Goal: Transaction & Acquisition: Purchase product/service

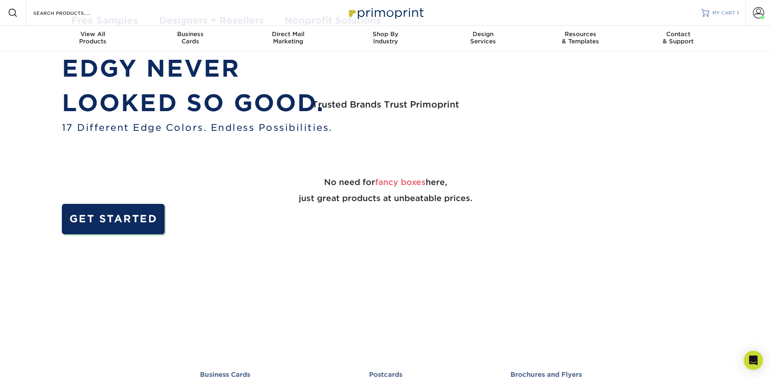
click at [715, 12] on span "MY CART" at bounding box center [723, 13] width 23 height 7
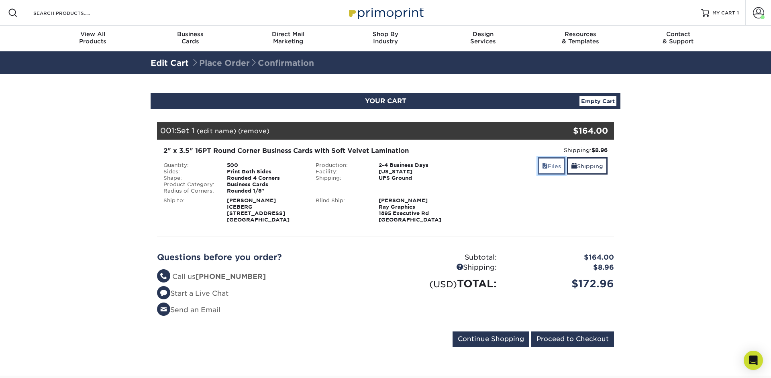
click at [556, 171] on link "Files" at bounding box center [552, 165] width 28 height 17
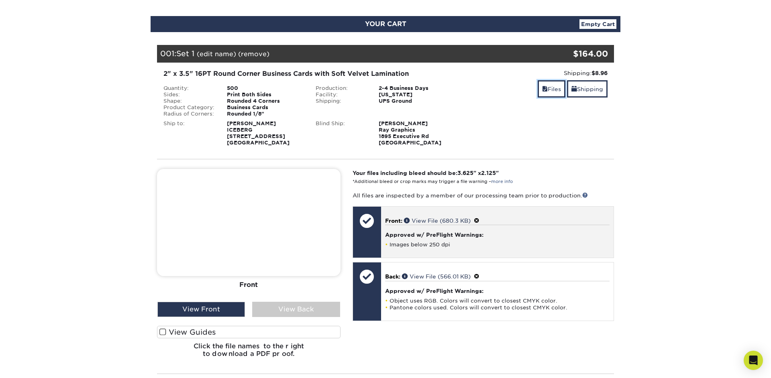
scroll to position [87, 0]
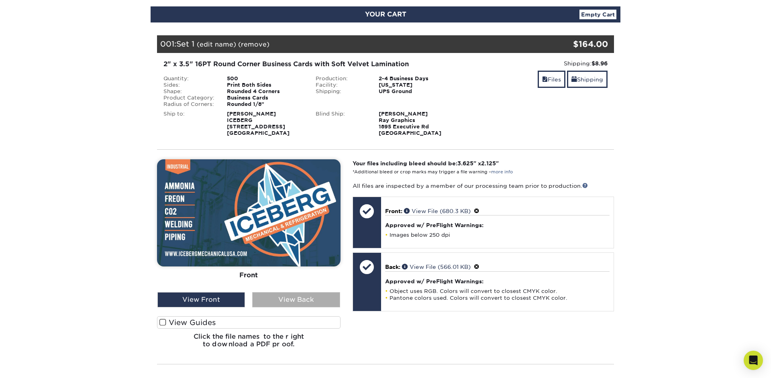
click at [316, 295] on div "View Back" at bounding box center [296, 299] width 88 height 15
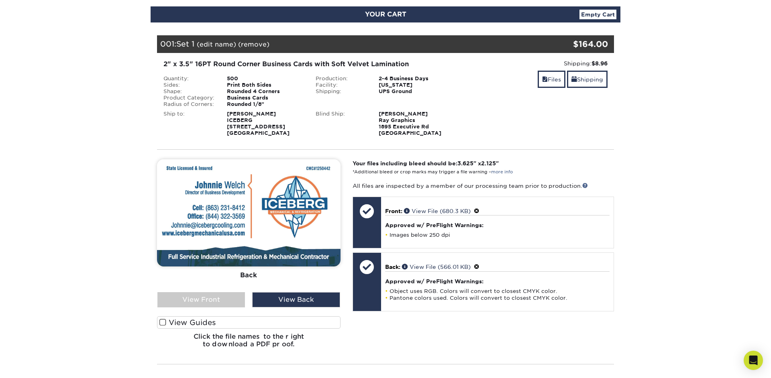
click at [110, 51] on section "YOUR CART Empty Cart Your Cart is Empty View Account Active Orders Order Histor…" at bounding box center [385, 245] width 771 height 517
click at [214, 42] on link "(edit name)" at bounding box center [216, 45] width 39 height 8
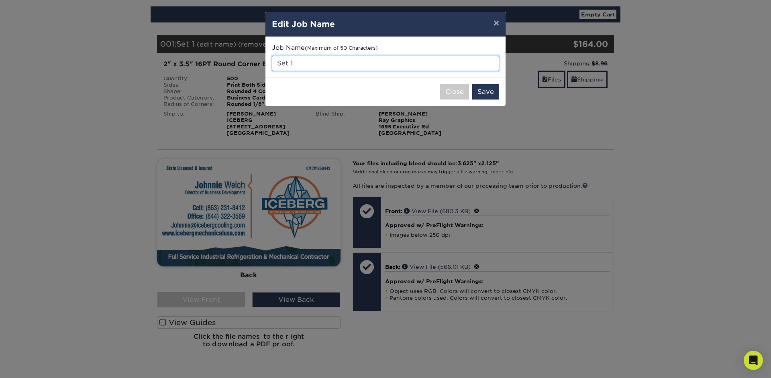
click at [300, 65] on input "Set 1" at bounding box center [385, 63] width 227 height 15
type input "JOHNNIE WELCH"
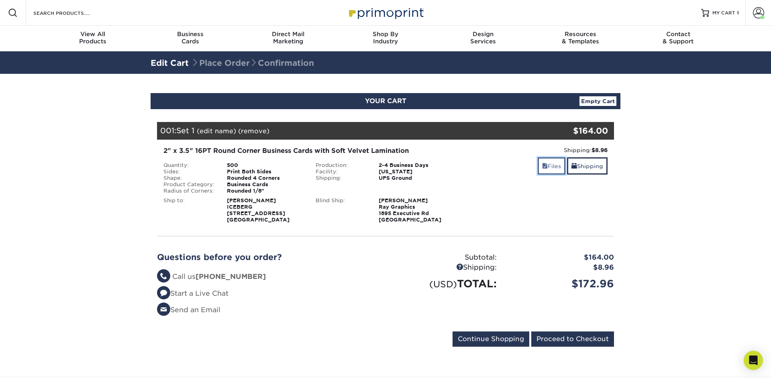
click at [548, 164] on link "Files" at bounding box center [552, 165] width 28 height 17
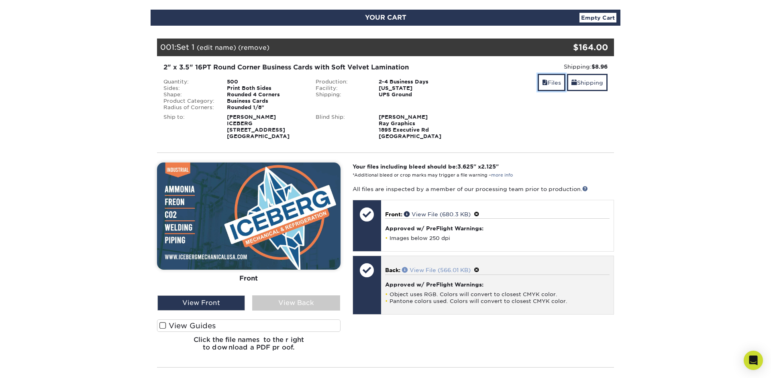
scroll to position [130, 0]
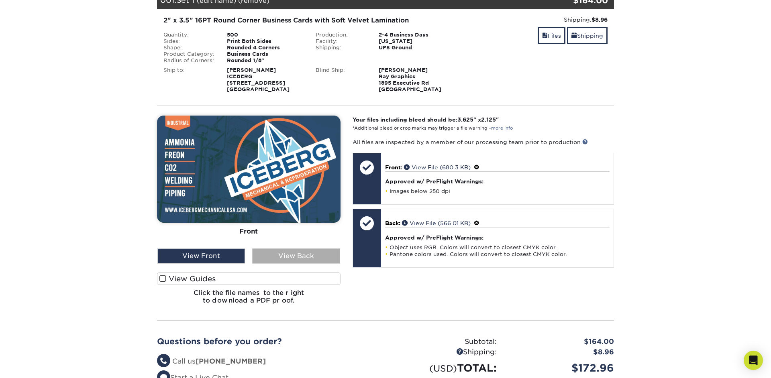
click at [303, 260] on div "View Back" at bounding box center [296, 256] width 88 height 15
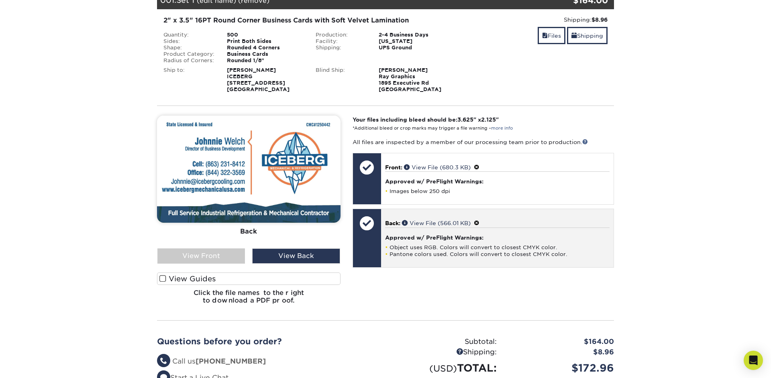
click at [479, 222] on span at bounding box center [477, 223] width 6 height 6
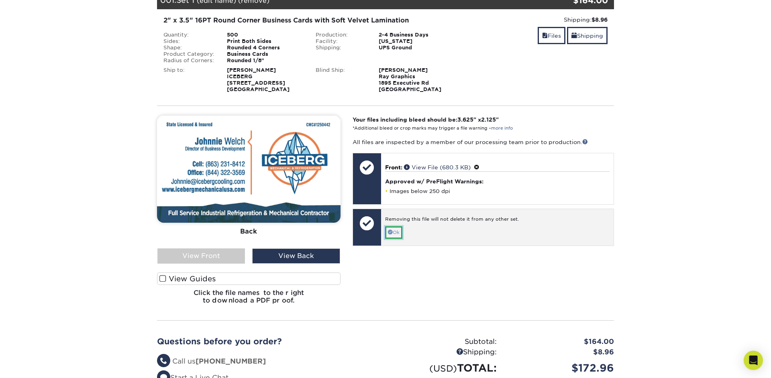
click at [397, 234] on link "Ok" at bounding box center [393, 232] width 17 height 12
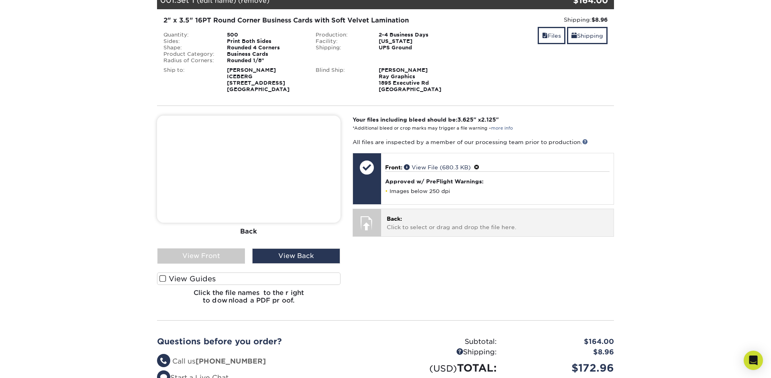
click at [389, 224] on p "Back: Click to select or drag and drop the file here." at bounding box center [497, 223] width 221 height 16
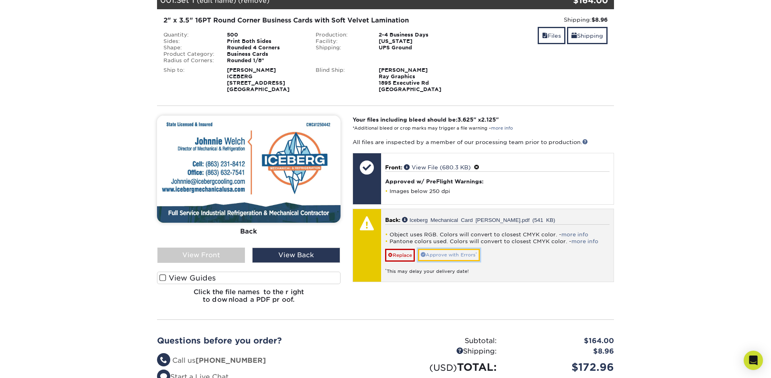
click at [453, 256] on link "Approve with Errors *" at bounding box center [449, 255] width 62 height 12
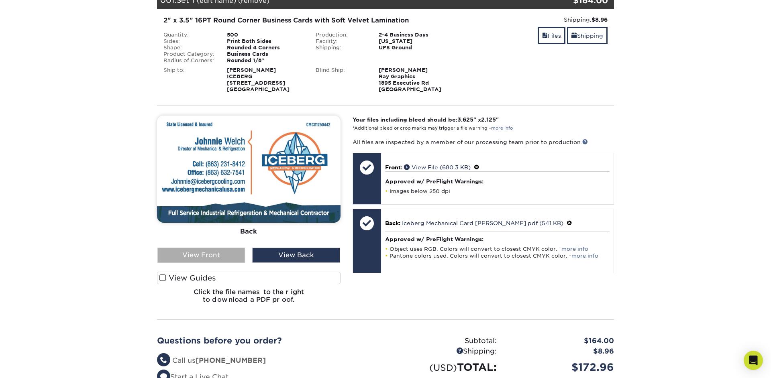
click at [233, 255] on div "View Front" at bounding box center [201, 255] width 88 height 15
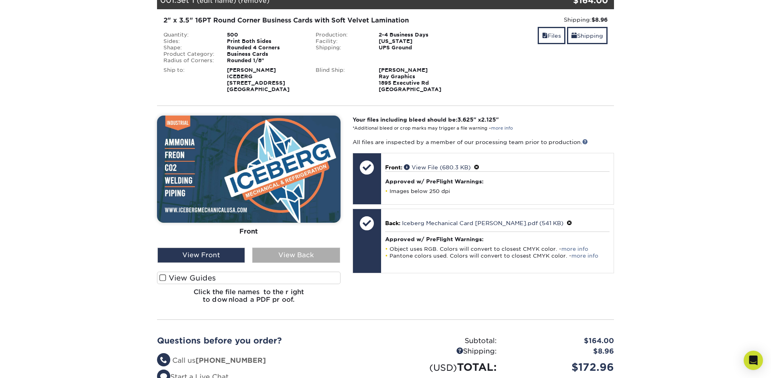
click at [285, 259] on div "View Back" at bounding box center [296, 255] width 88 height 15
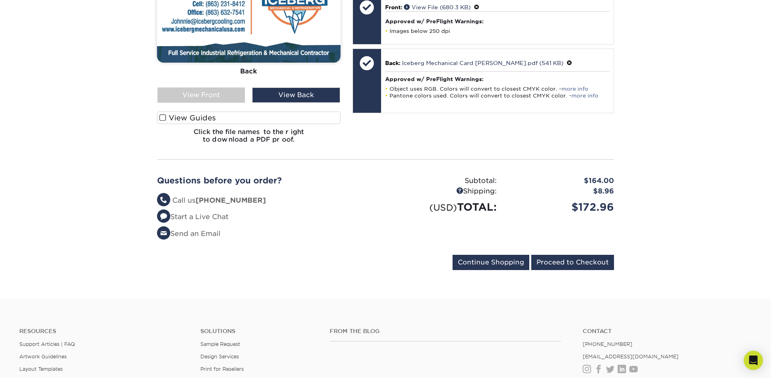
scroll to position [294, 0]
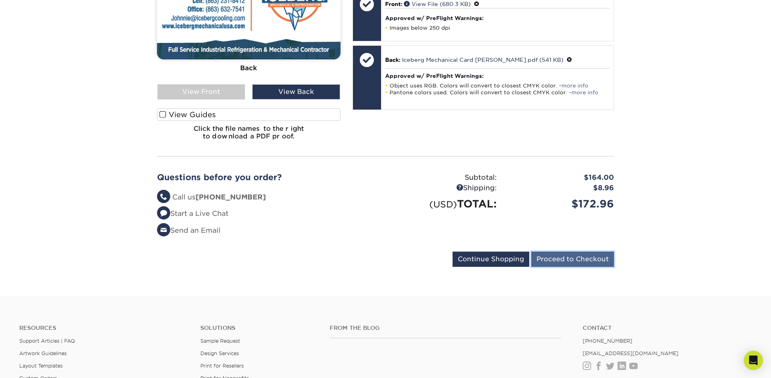
click at [548, 258] on input "Proceed to Checkout" at bounding box center [572, 259] width 83 height 15
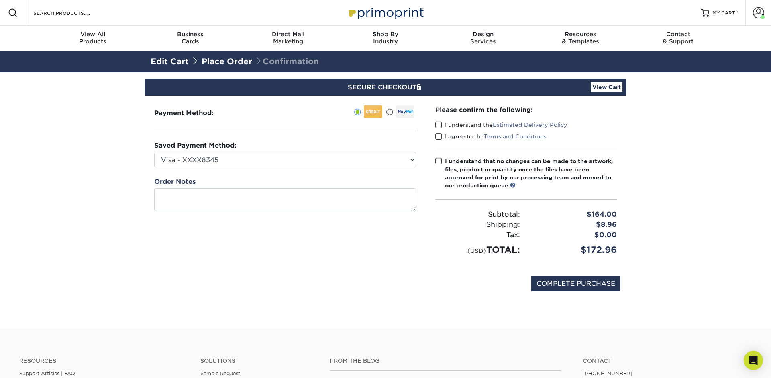
click at [464, 126] on label "I understand the Estimated Delivery Policy" at bounding box center [501, 125] width 132 height 8
click at [0, 0] on input "I understand the Estimated Delivery Policy" at bounding box center [0, 0] width 0 height 0
click at [463, 137] on label "I agree to the Terms and Conditions" at bounding box center [490, 136] width 111 height 8
click at [0, 0] on input "I agree to the Terms and Conditions" at bounding box center [0, 0] width 0 height 0
click at [463, 165] on div "I understand that no changes can be made to the artwork, files, product or quan…" at bounding box center [531, 173] width 172 height 33
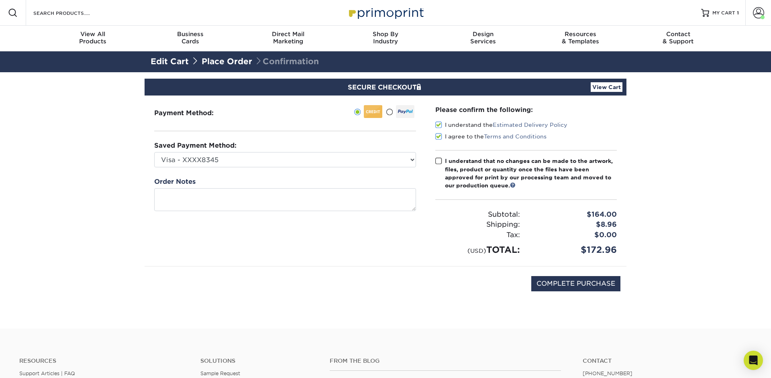
click at [0, 0] on input "I understand that no changes can be made to the artwork, files, product or quan…" at bounding box center [0, 0] width 0 height 0
click at [560, 283] on input "COMPLETE PURCHASE" at bounding box center [575, 283] width 89 height 15
type input "PROCESSING, PLEASE WAIT..."
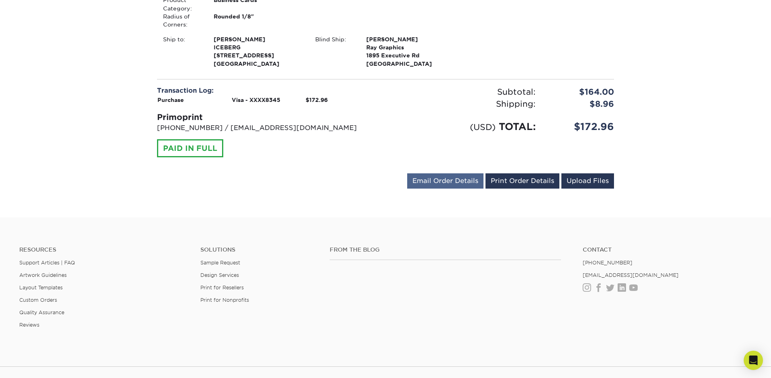
scroll to position [309, 0]
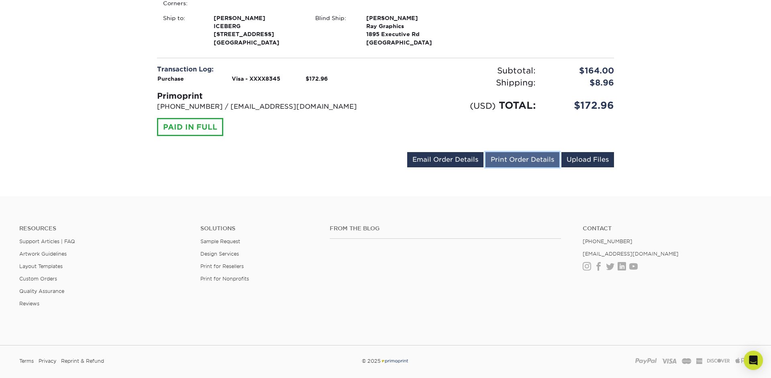
click at [511, 159] on link "Print Order Details" at bounding box center [522, 159] width 74 height 15
click at [306, 101] on div "Primoprint" at bounding box center [268, 96] width 222 height 12
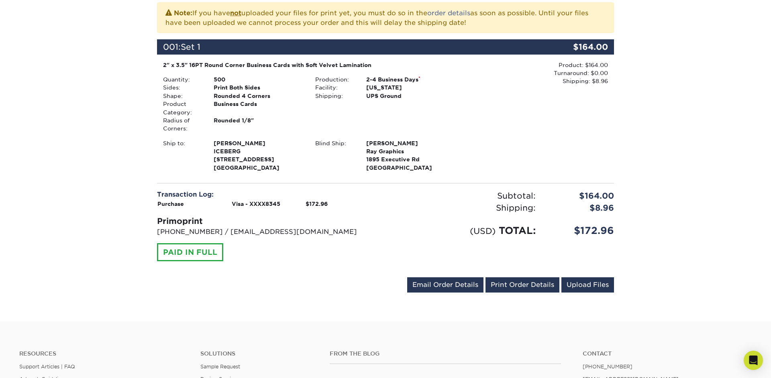
scroll to position [185, 0]
